Goal: Task Accomplishment & Management: Complete application form

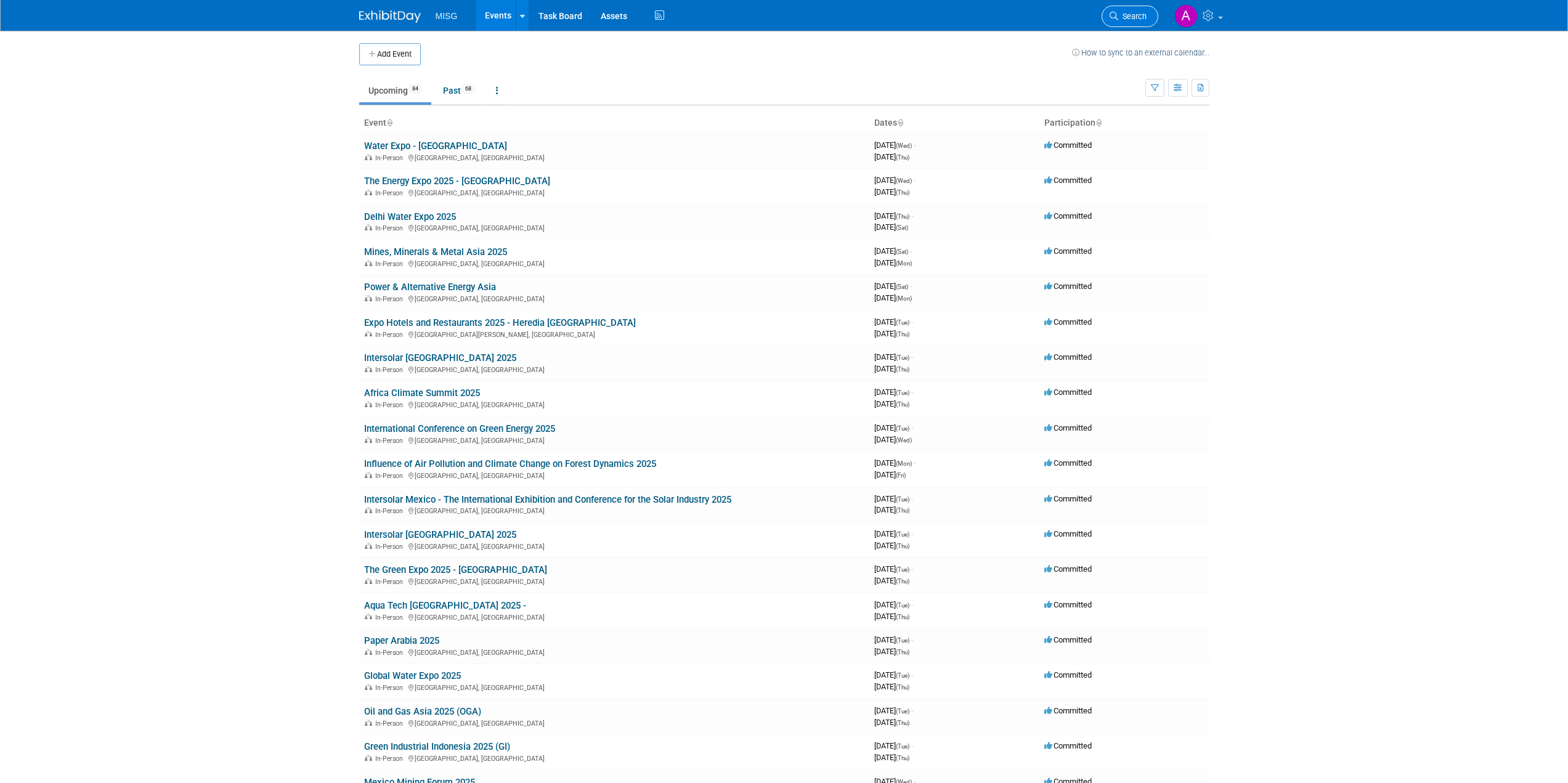
click at [597, 12] on span "Search" at bounding box center [1132, 16] width 28 height 9
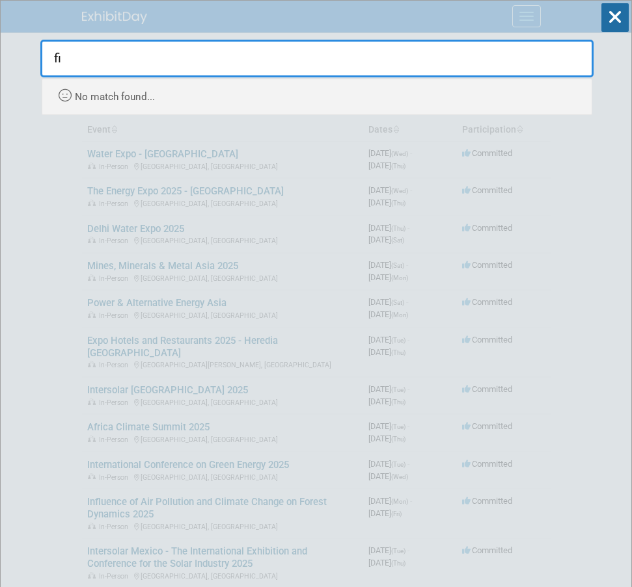
type input "f"
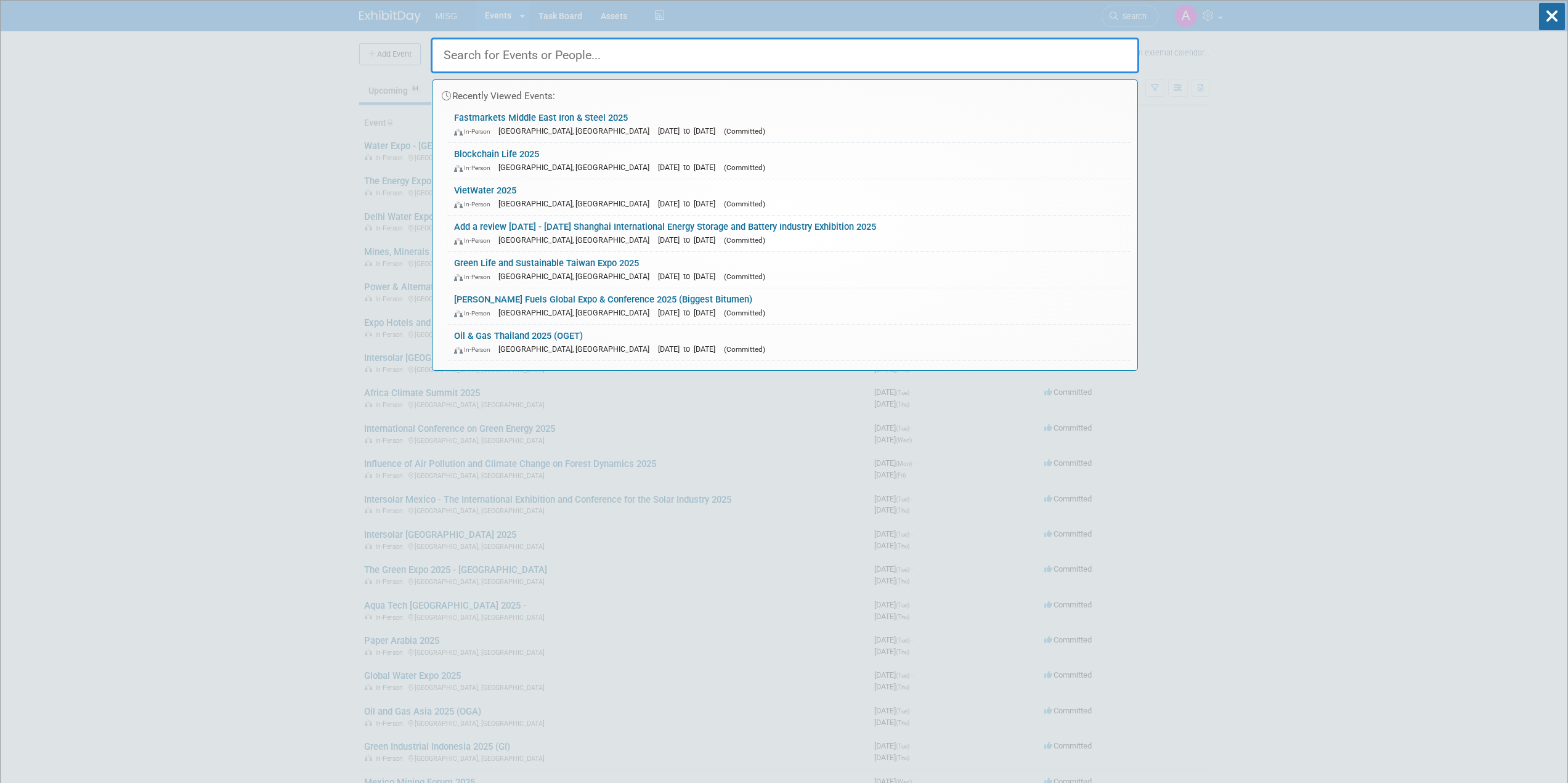
paste input "Uzbekistan"
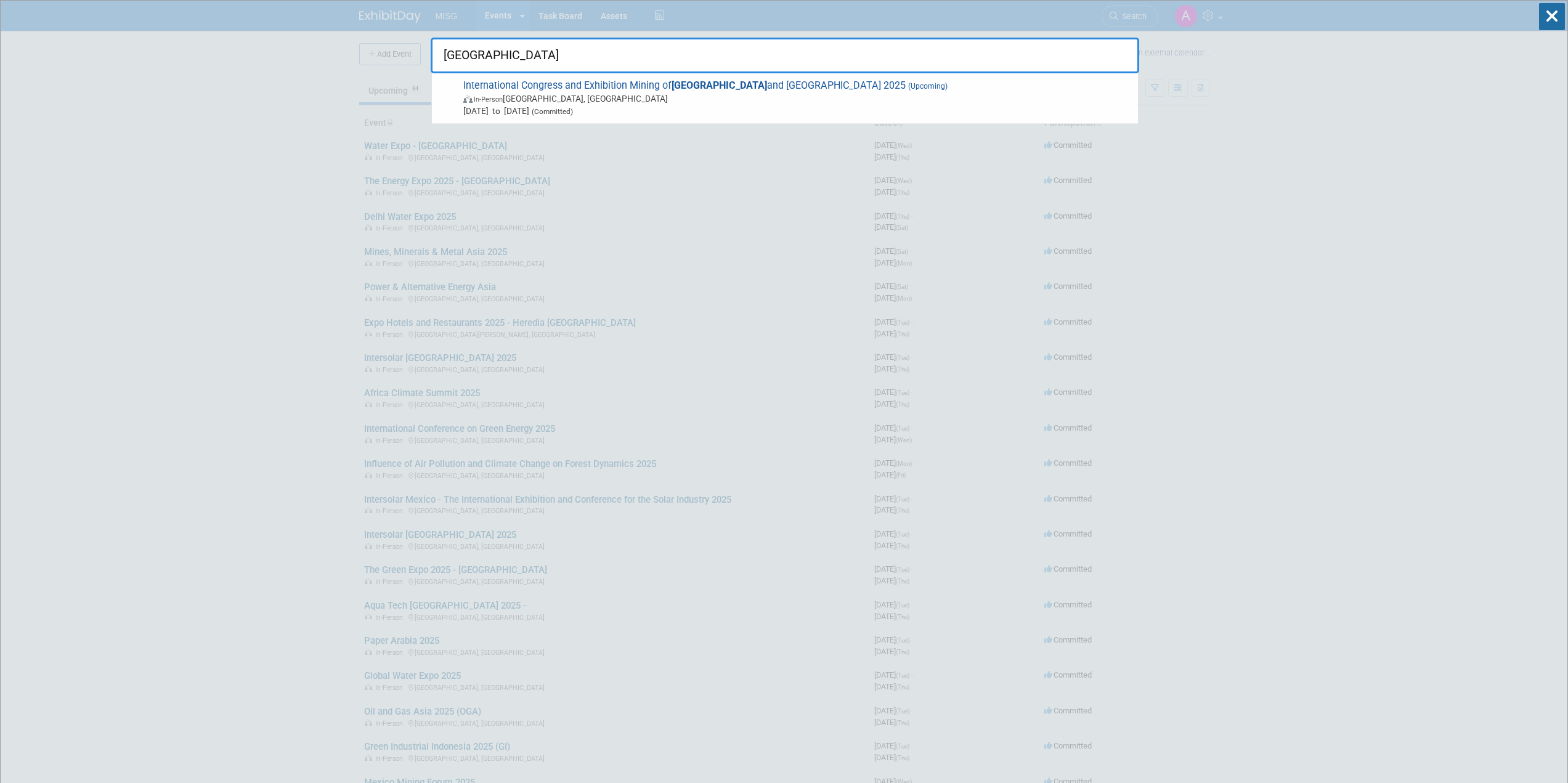
type input "Uzbekistan"
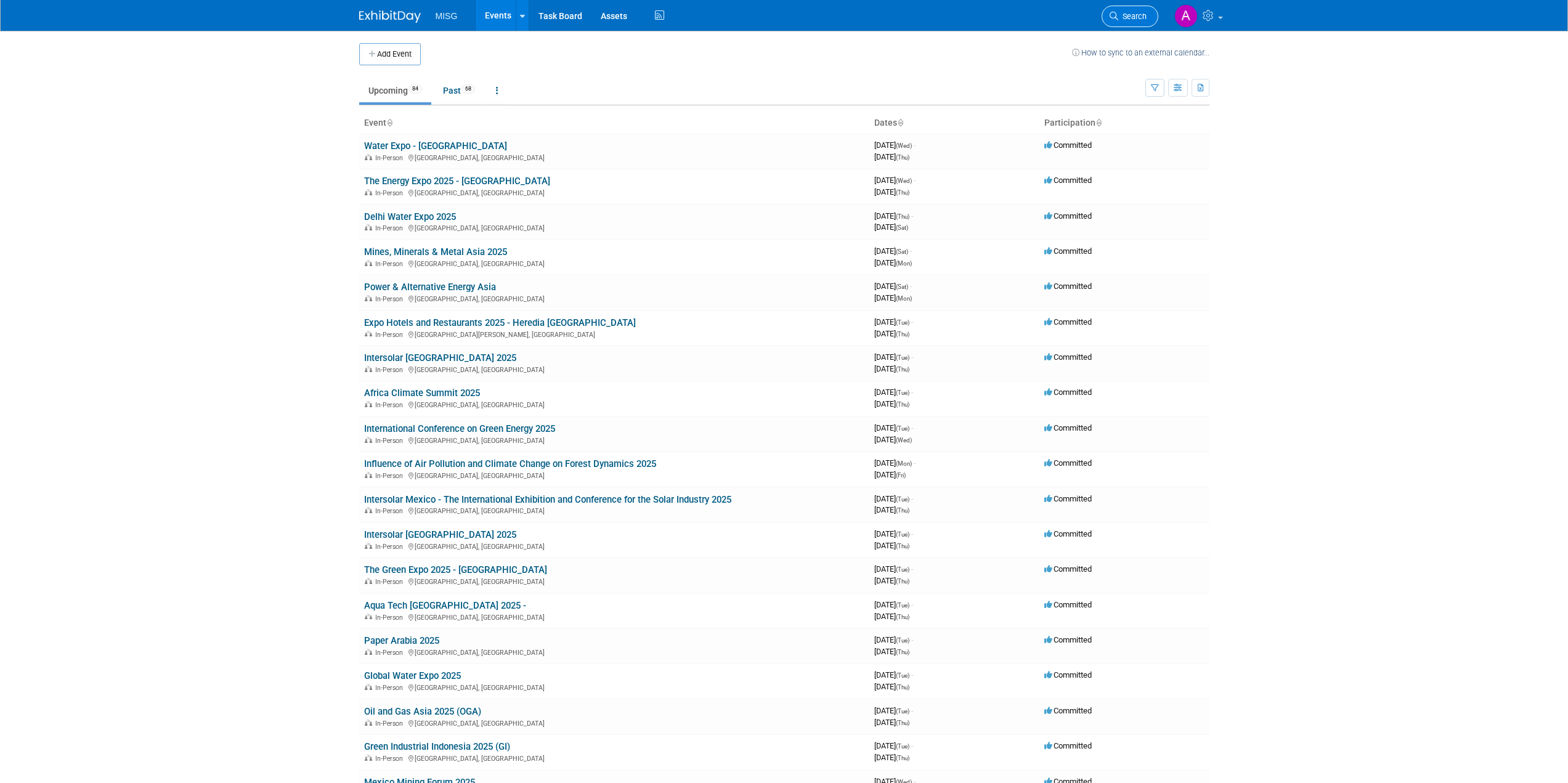
click at [597, 22] on link "Search" at bounding box center [1130, 16] width 57 height 22
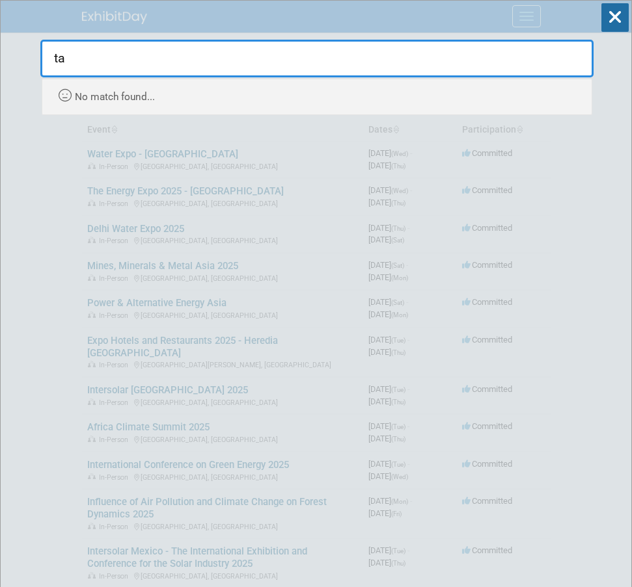
type input "t"
type input "samarkan"
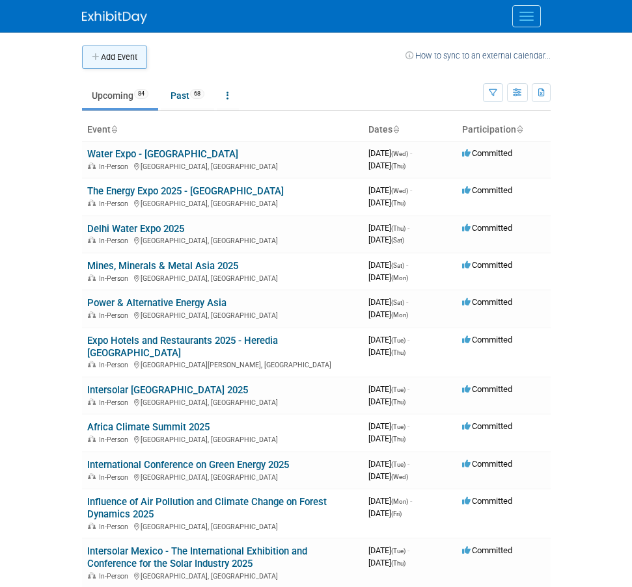
click at [123, 59] on button "Add Event" at bounding box center [114, 57] width 65 height 23
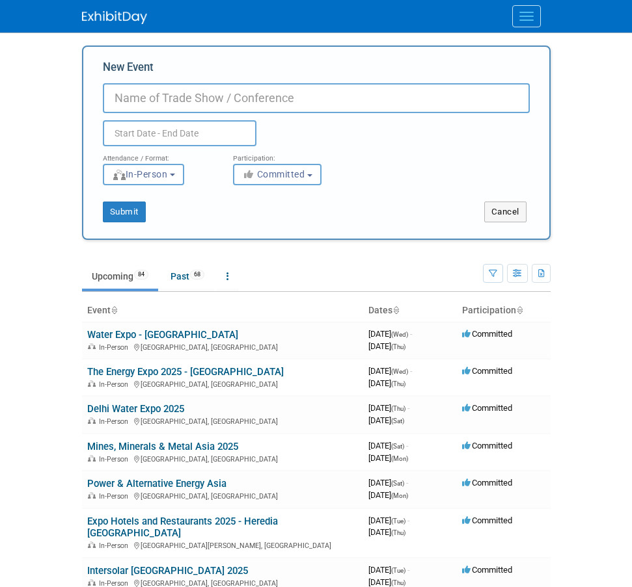
paste input "40th American-Turkish Conference (ATC)"
type input "40th American-Turkish Conference (ATC)"
click at [236, 133] on input "text" at bounding box center [180, 133] width 154 height 26
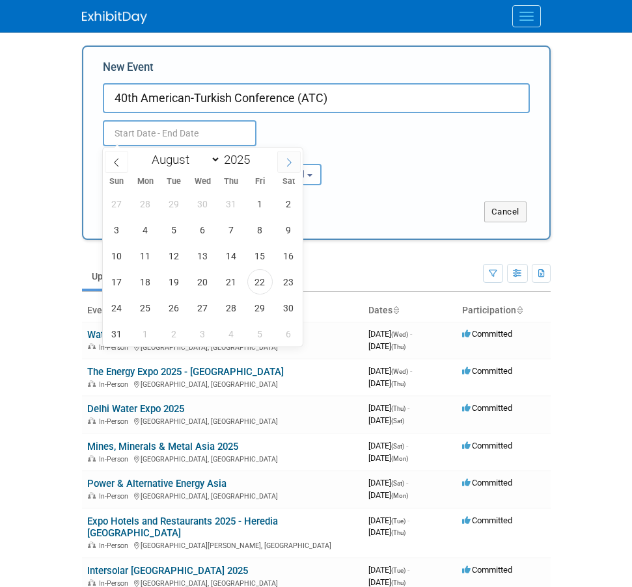
click at [293, 158] on icon at bounding box center [288, 162] width 9 height 9
click at [281, 159] on span at bounding box center [288, 162] width 23 height 22
select select "9"
click at [209, 286] on span "22" at bounding box center [202, 281] width 25 height 25
click at [228, 282] on span "23" at bounding box center [231, 281] width 25 height 25
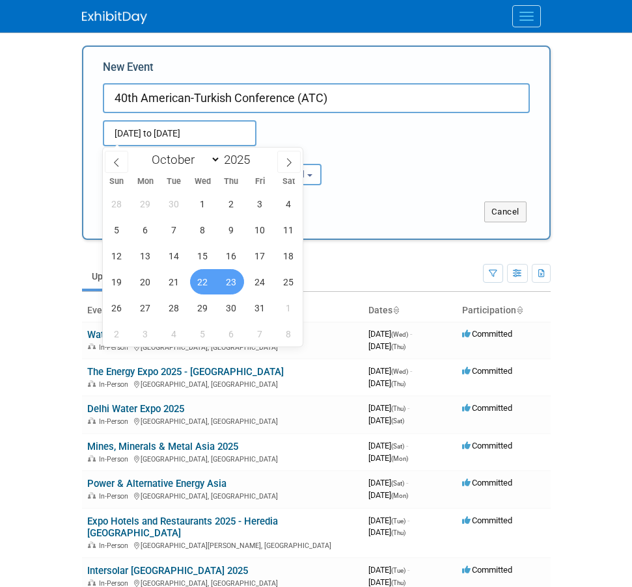
type input "[DATE] to [DATE]"
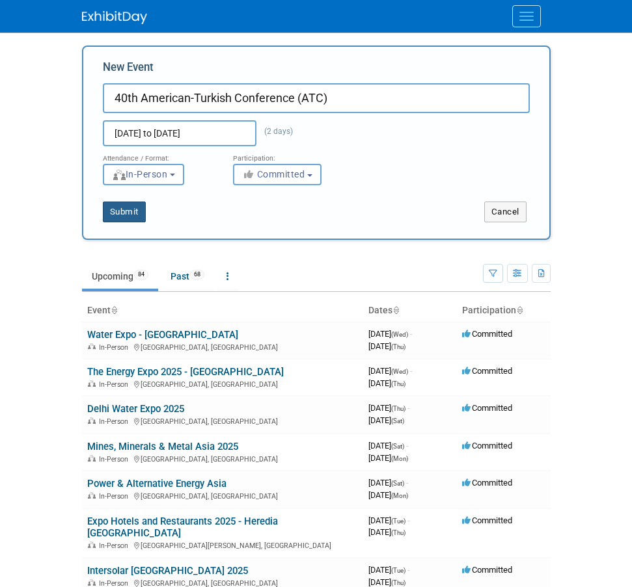
click at [133, 214] on button "Submit" at bounding box center [124, 212] width 43 height 21
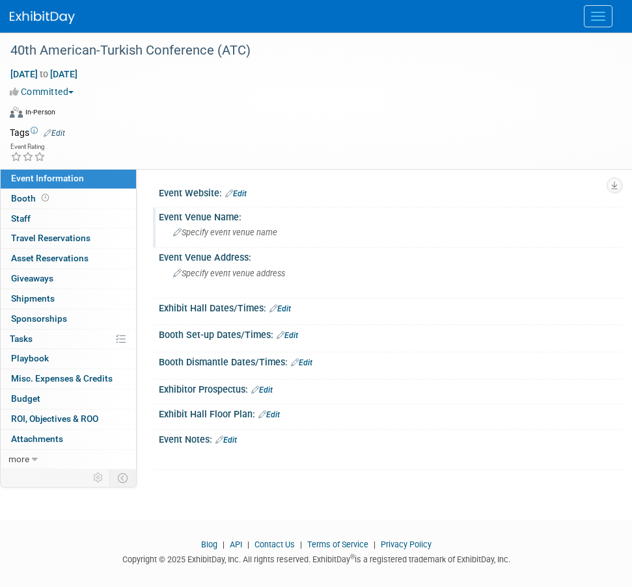
click at [233, 240] on div "Specify event venue name" at bounding box center [390, 232] width 444 height 20
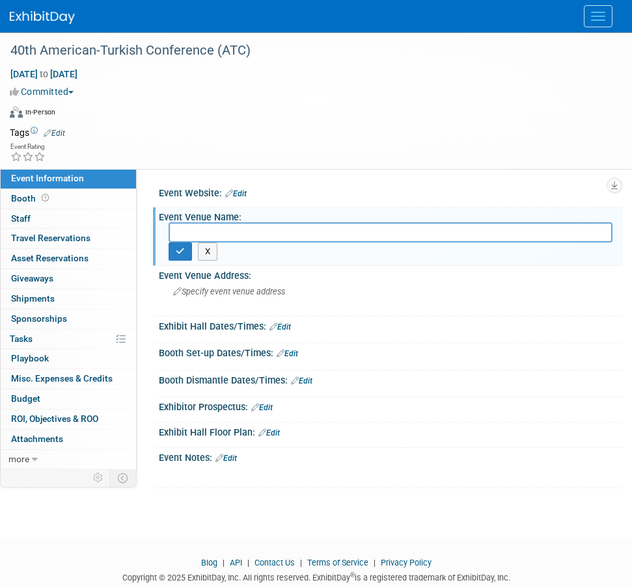
click at [236, 195] on link "Edit" at bounding box center [235, 193] width 21 height 9
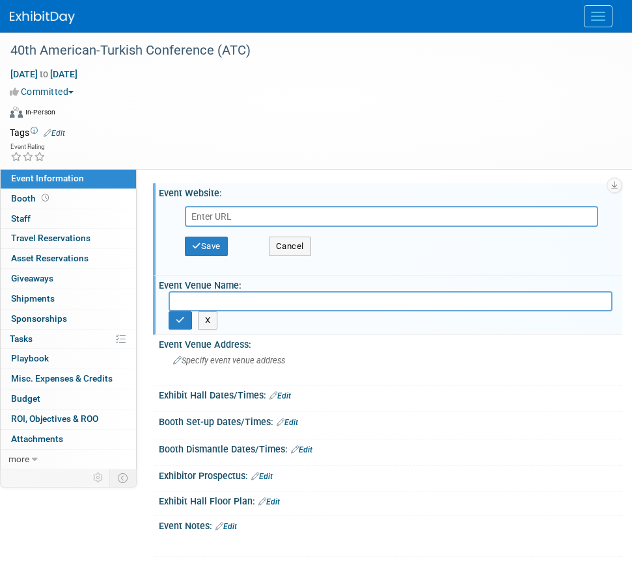
click at [237, 215] on input "text" at bounding box center [391, 216] width 413 height 21
type input "[URL][DOMAIN_NAME]"
click at [220, 242] on button "Save" at bounding box center [206, 247] width 43 height 20
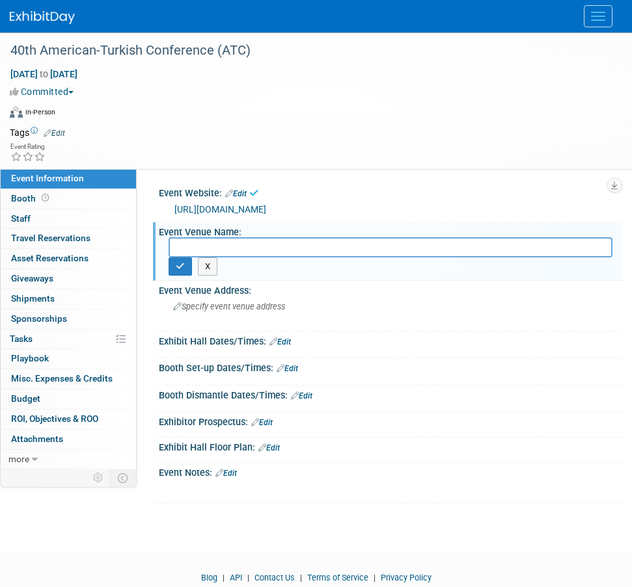
click at [282, 253] on input "text" at bounding box center [390, 247] width 444 height 20
click at [212, 239] on input "text" at bounding box center [390, 247] width 444 height 20
paste input "Waldorf Astoria"
type input "Waldorf Astoria"
click at [175, 264] on button "button" at bounding box center [179, 267] width 23 height 18
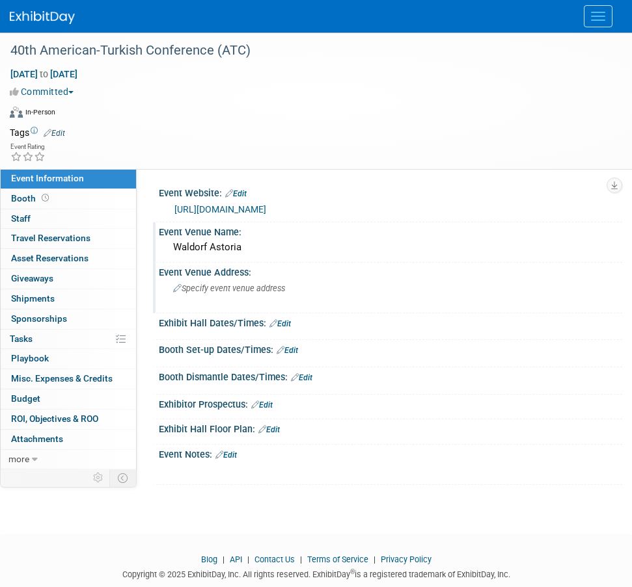
click at [232, 291] on span "Specify event venue address" at bounding box center [229, 289] width 112 height 10
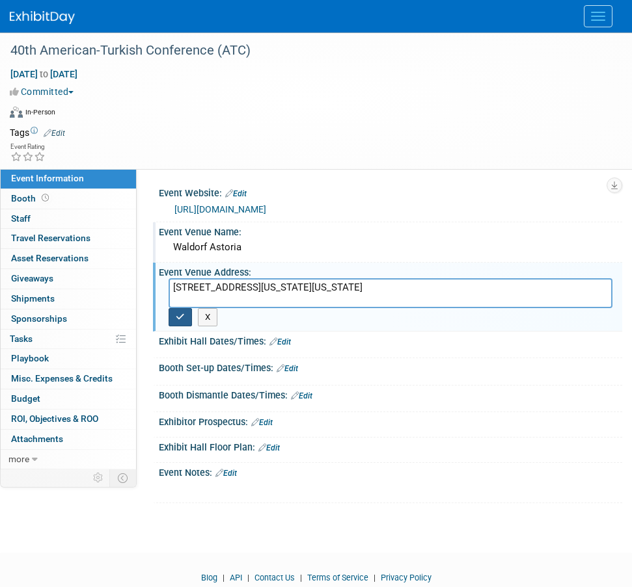
type textarea "[STREET_ADDRESS][US_STATE][US_STATE]"
click at [185, 319] on button "button" at bounding box center [179, 317] width 23 height 18
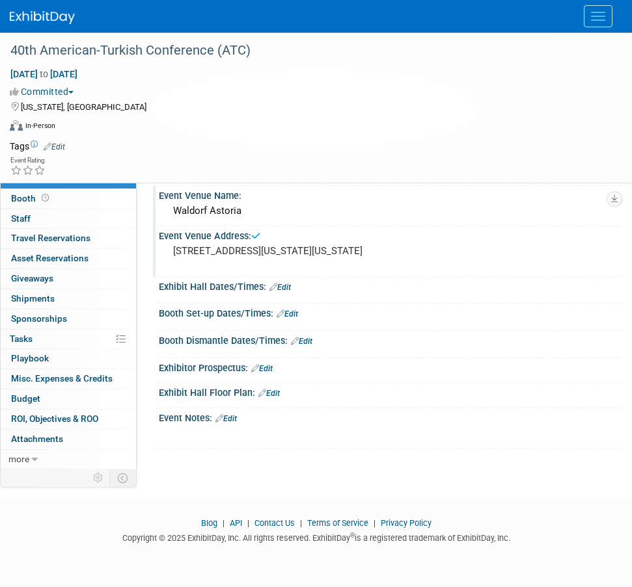
scroll to position [38, 0]
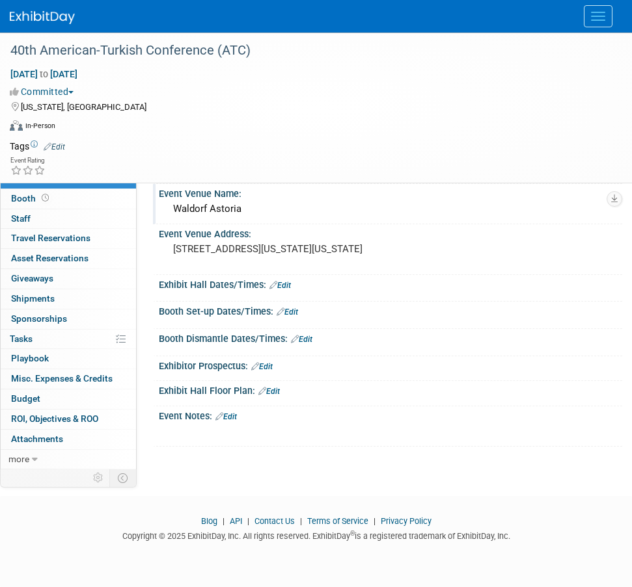
click at [234, 416] on link "Edit" at bounding box center [225, 416] width 21 height 9
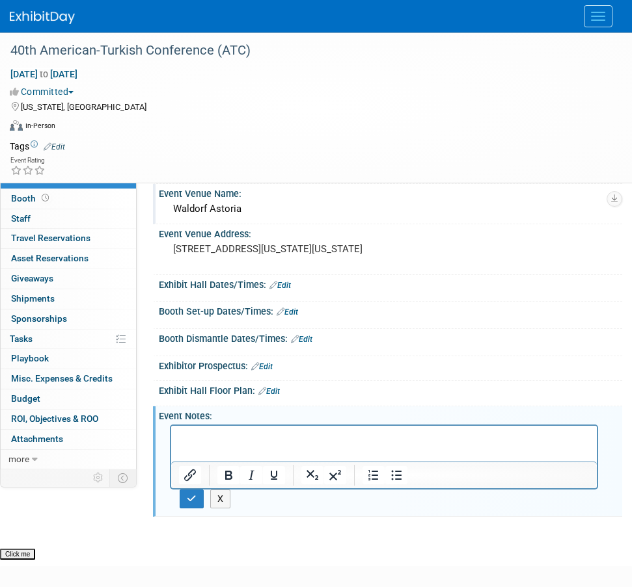
scroll to position [0, 0]
click at [322, 444] on p "Rich Text Area. Press ALT-0 for help." at bounding box center [384, 437] width 411 height 13
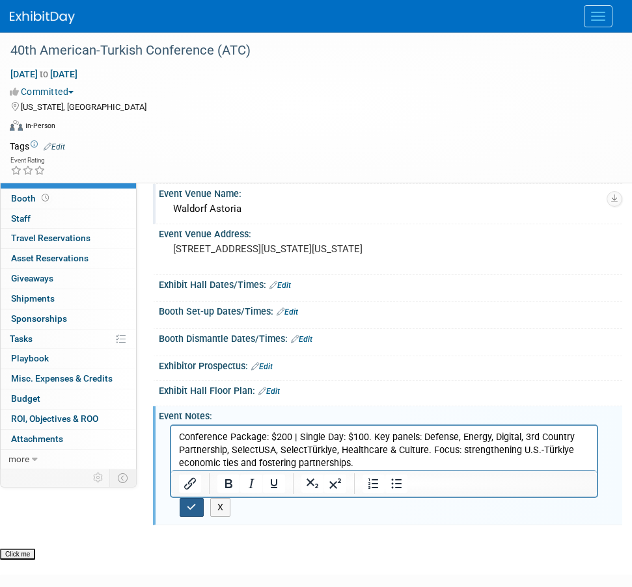
click at [194, 502] on button "button" at bounding box center [192, 507] width 24 height 19
